Goal: Check status: Check status

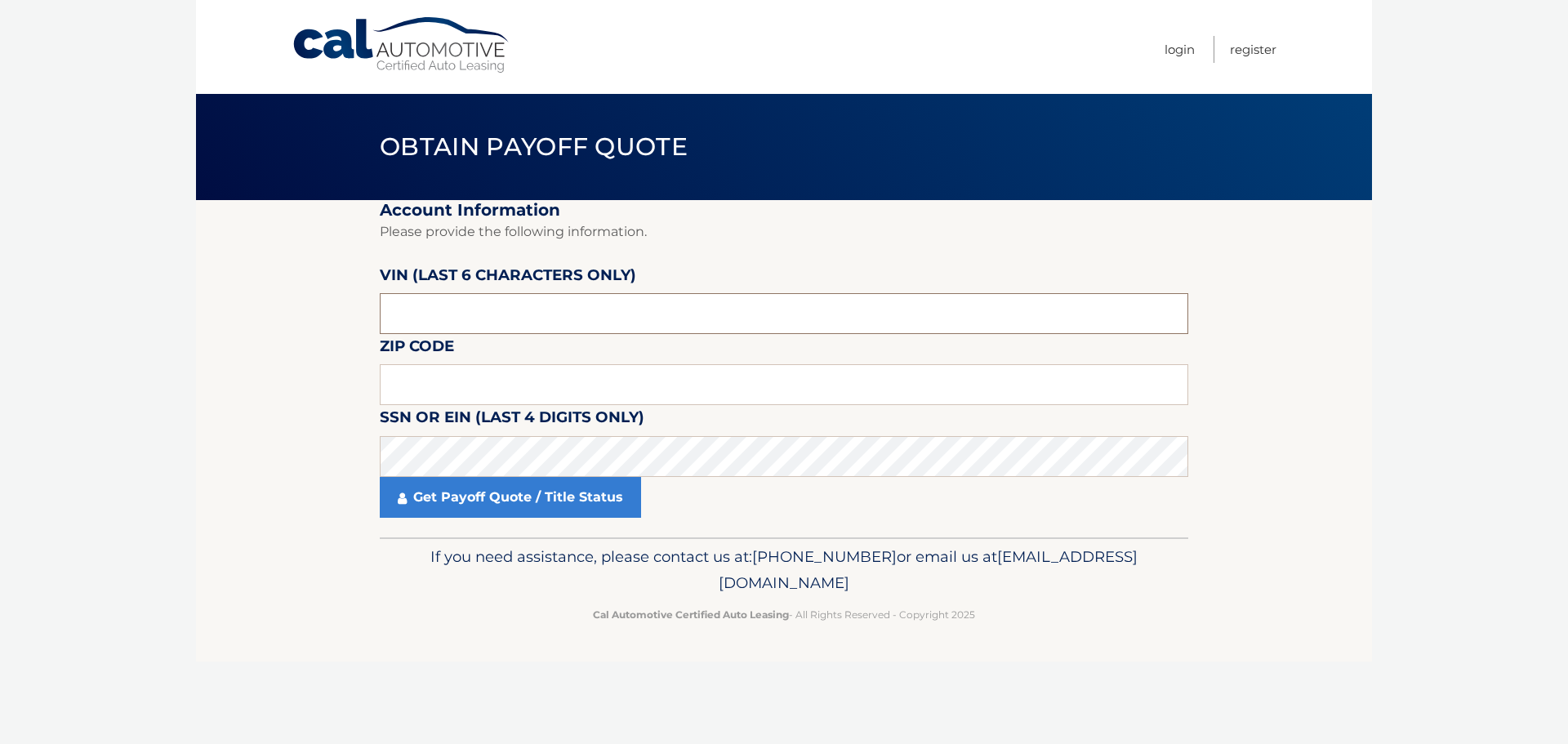
click at [421, 314] on input "text" at bounding box center [784, 313] width 809 height 41
click at [427, 306] on input "text" at bounding box center [784, 313] width 809 height 41
type input "330465"
click at [416, 378] on input "text" at bounding box center [784, 384] width 809 height 41
type input "18944"
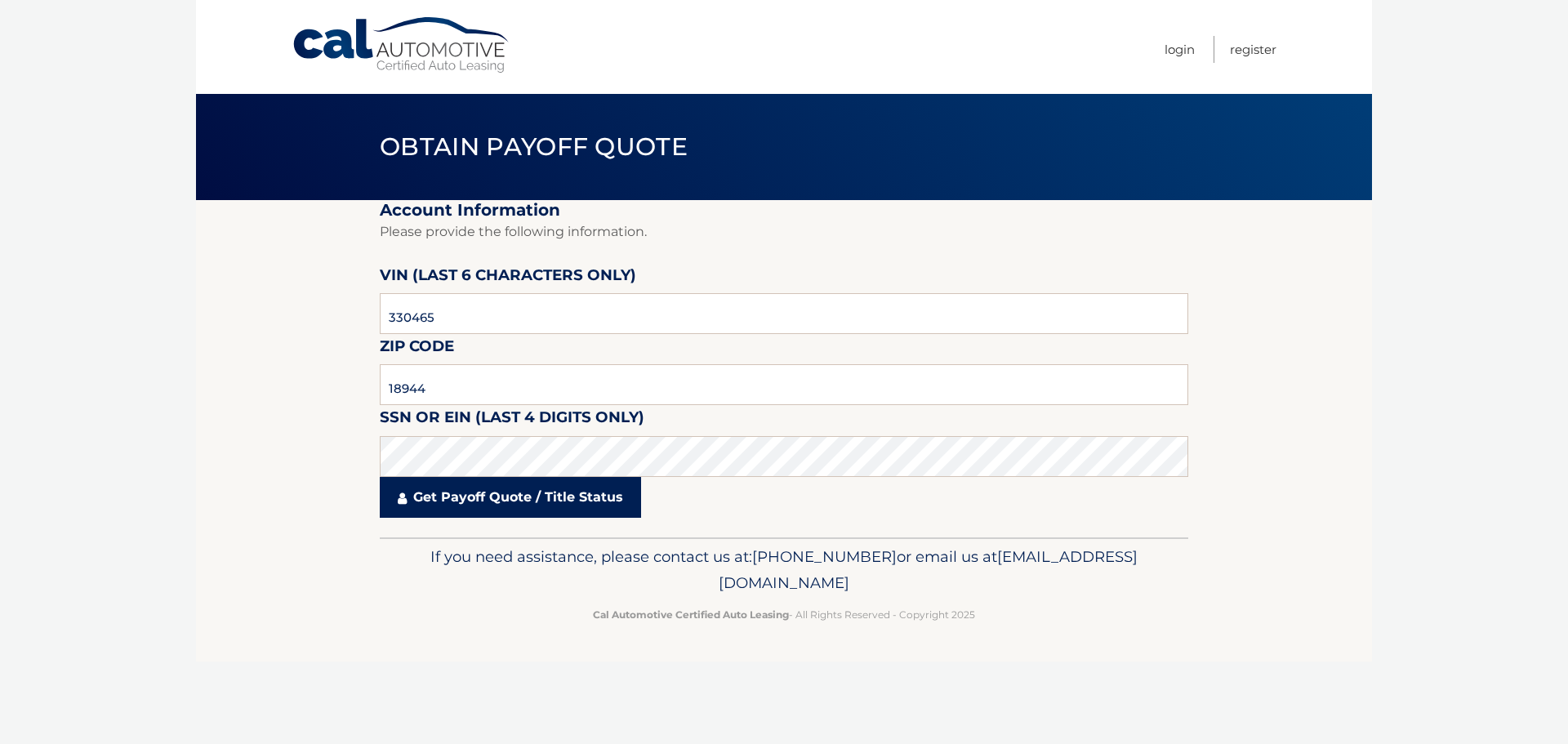
click at [474, 492] on link "Get Payoff Quote / Title Status" at bounding box center [510, 497] width 261 height 41
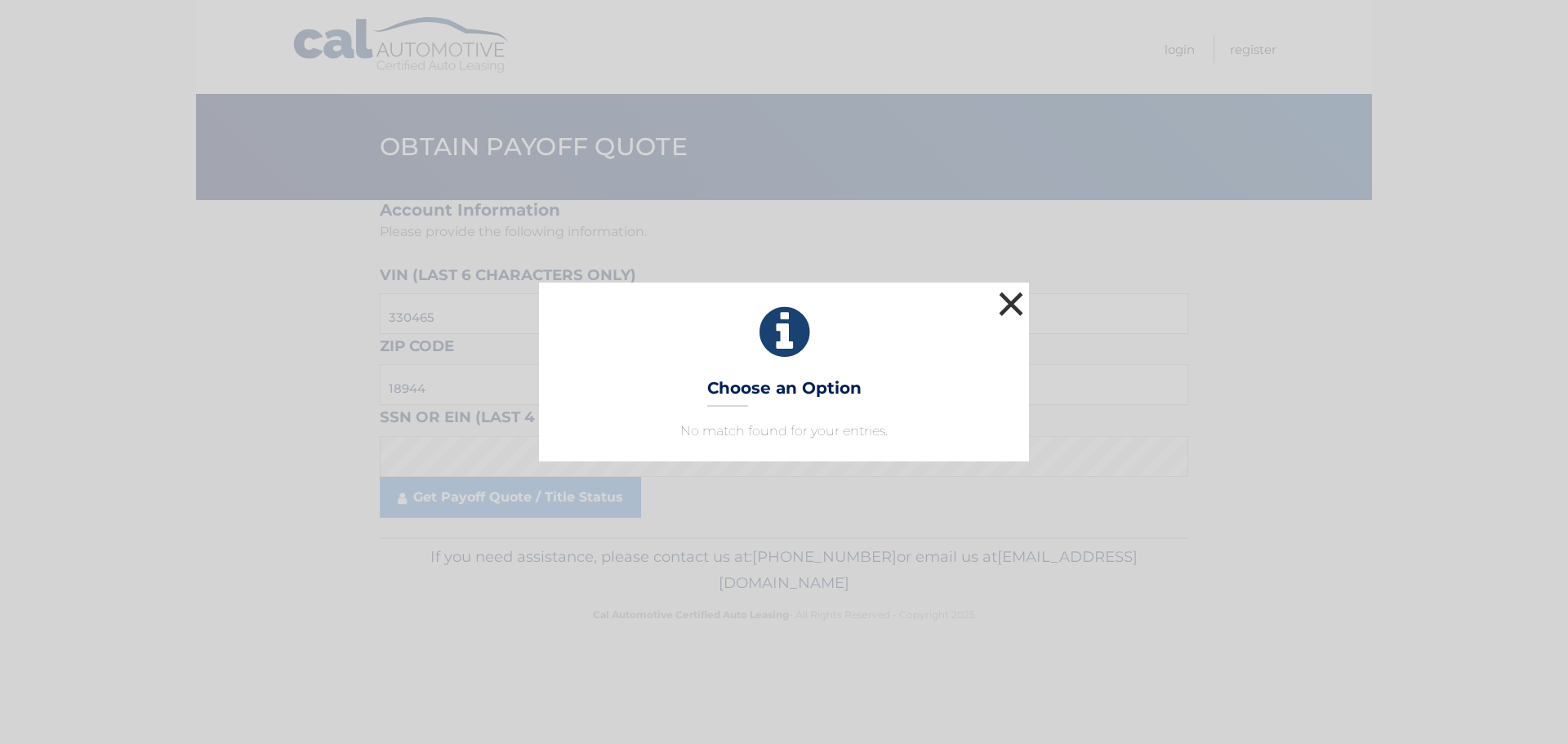
click at [1006, 312] on button "×" at bounding box center [1011, 303] width 33 height 33
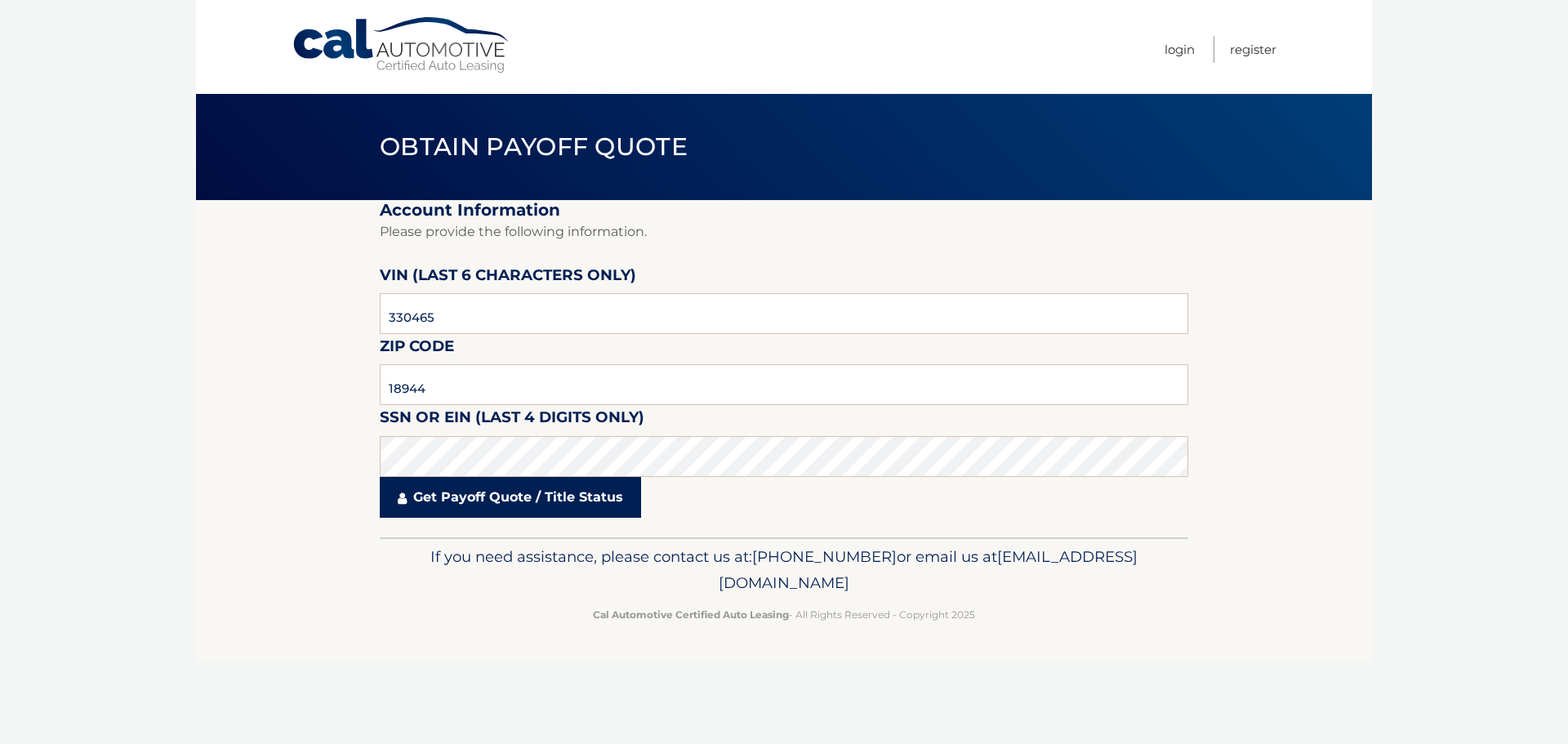
click at [507, 499] on link "Get Payoff Quote / Title Status" at bounding box center [510, 497] width 261 height 41
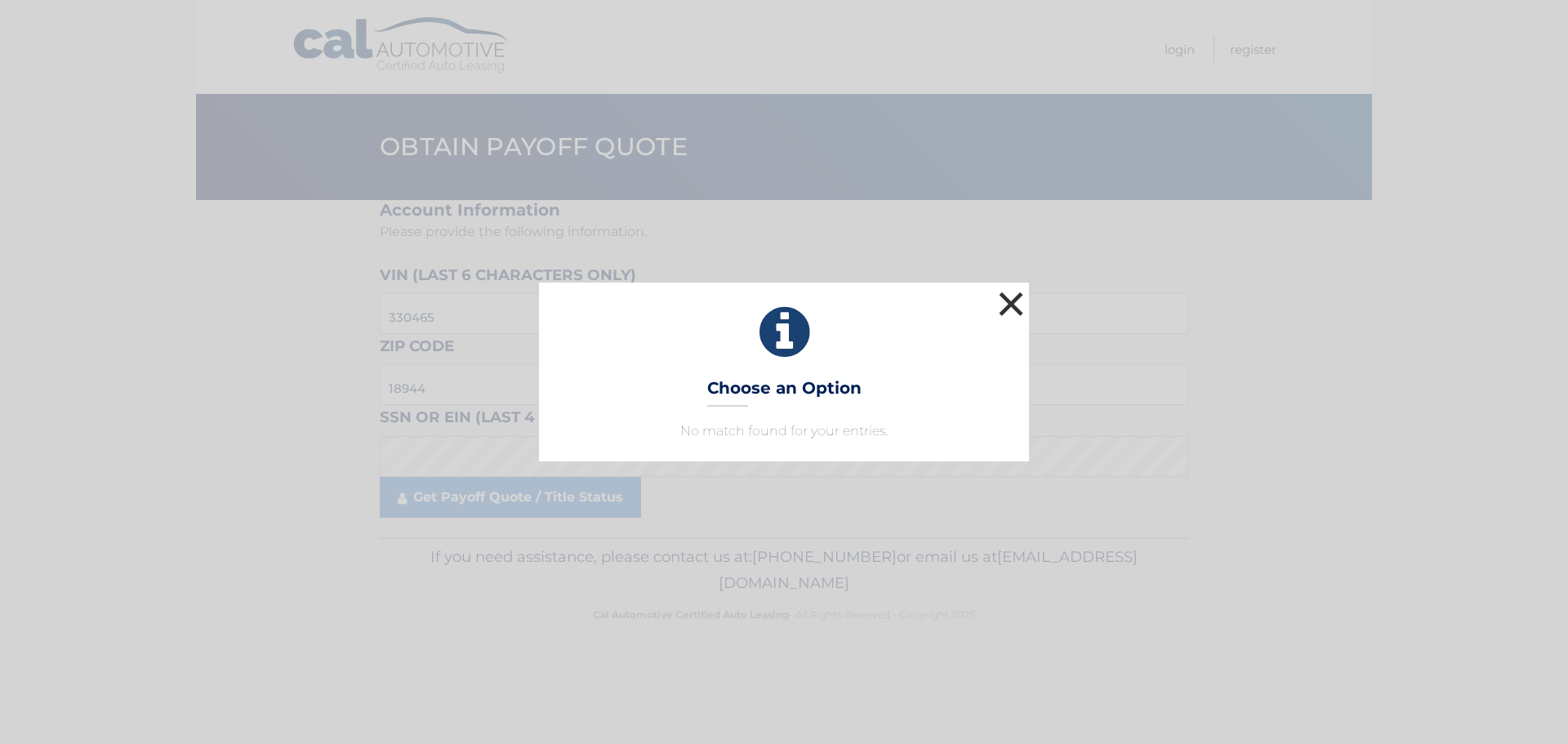
click at [1012, 309] on button "×" at bounding box center [1011, 303] width 33 height 33
